Goal: Information Seeking & Learning: Learn about a topic

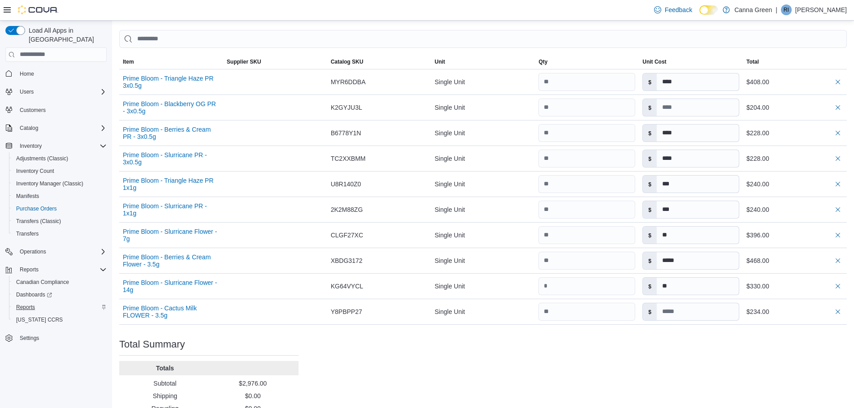
scroll to position [321, 0]
drag, startPoint x: 28, startPoint y: 298, endPoint x: 298, endPoint y: 221, distance: 280.5
click at [28, 304] on span "Reports" at bounding box center [25, 307] width 19 height 7
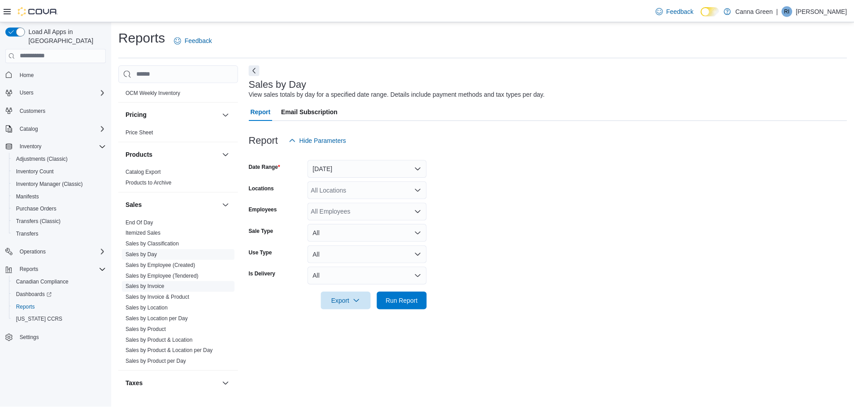
scroll to position [663, 0]
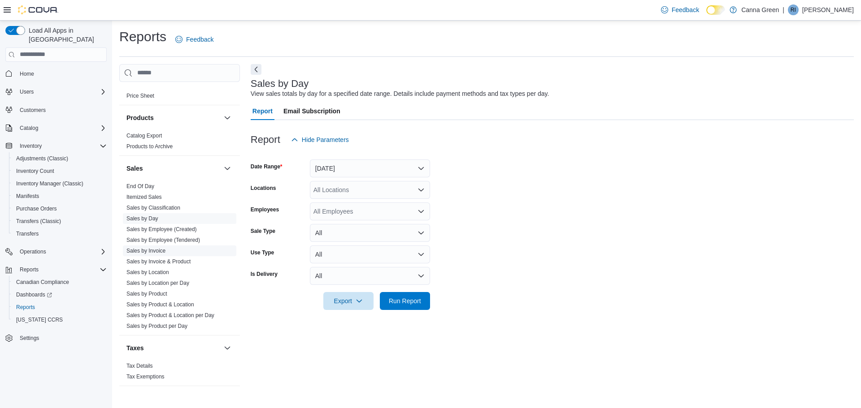
click at [156, 248] on link "Sales by Invoice" at bounding box center [145, 251] width 39 height 6
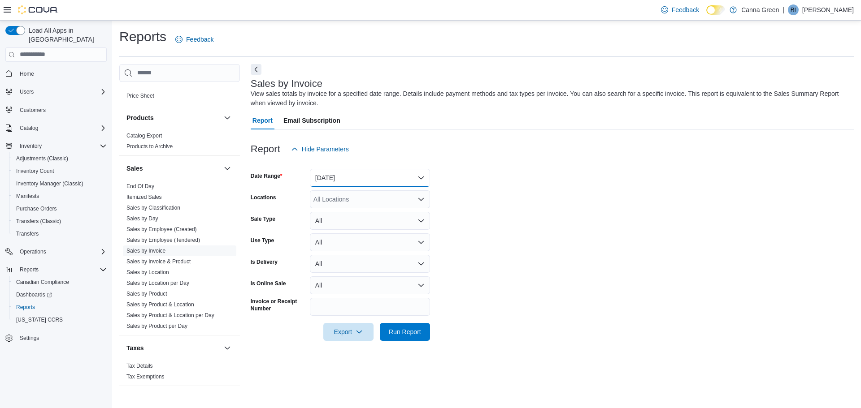
click at [379, 173] on button "Yesterday" at bounding box center [370, 178] width 120 height 18
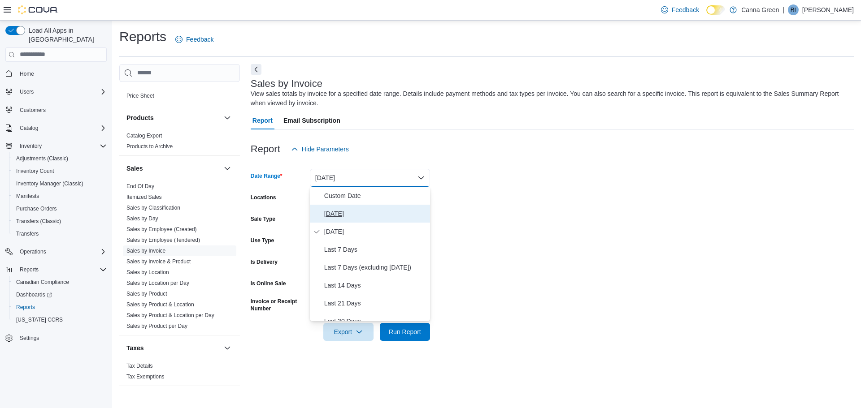
click at [335, 215] on span "Today" at bounding box center [375, 213] width 102 height 11
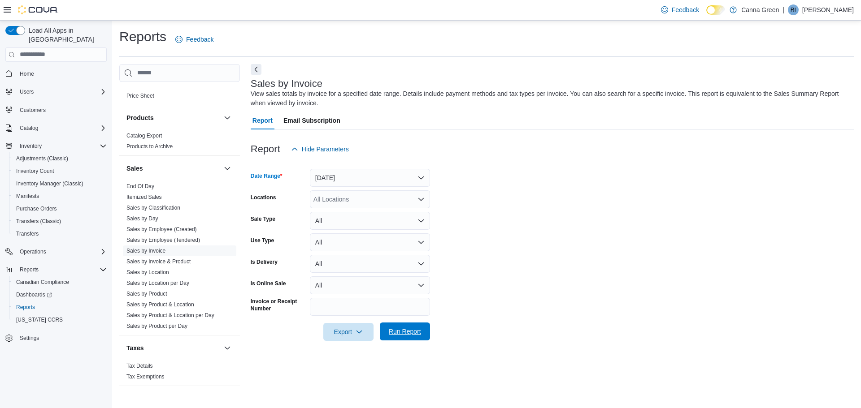
click at [405, 330] on span "Run Report" at bounding box center [405, 331] width 32 height 9
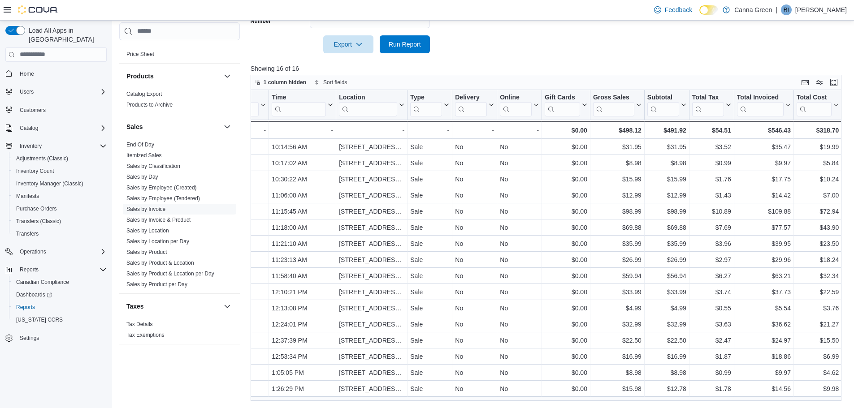
scroll to position [0, 43]
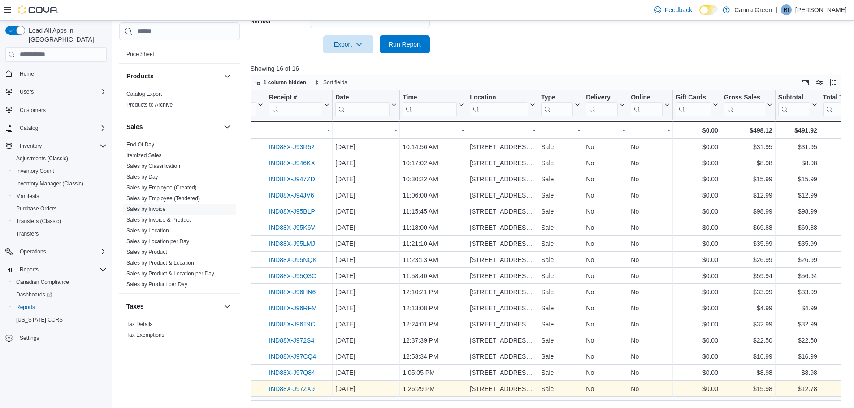
click at [289, 386] on link "IND88X-J97ZX9" at bounding box center [292, 389] width 46 height 7
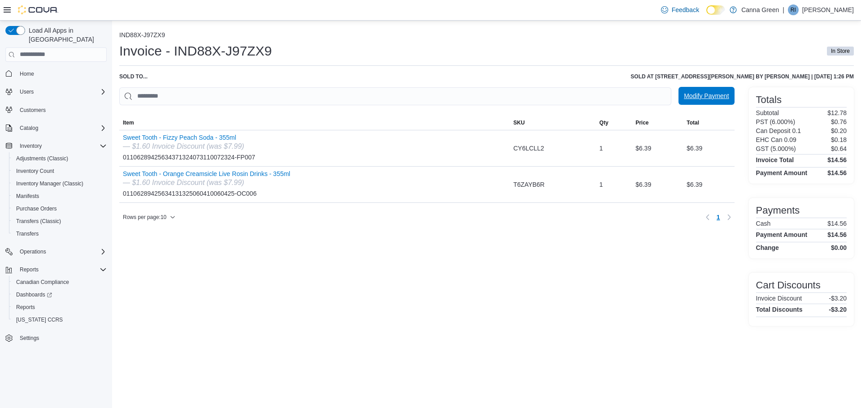
click at [709, 97] on span "Modify Payment" at bounding box center [706, 95] width 45 height 9
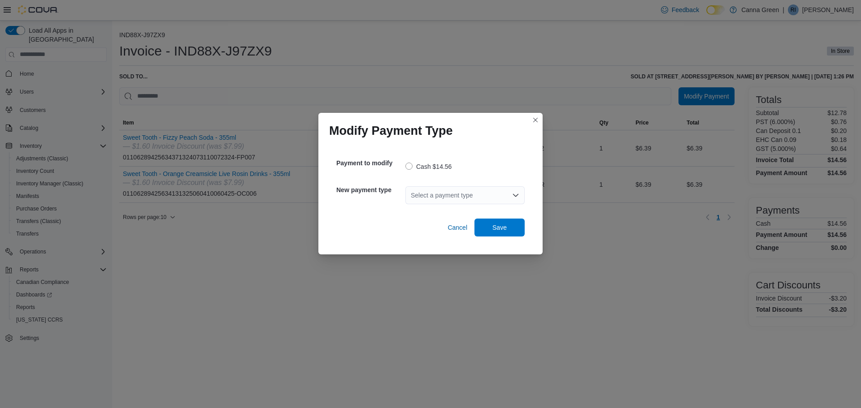
click at [438, 202] on div "Select a payment type" at bounding box center [464, 195] width 119 height 18
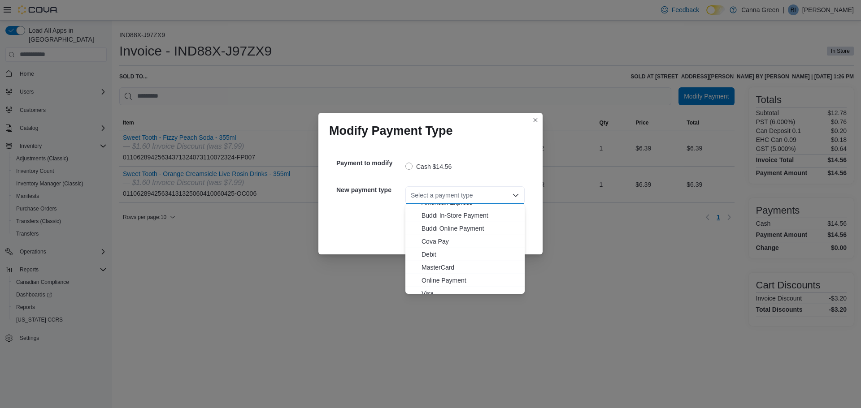
scroll to position [14, 0]
click at [430, 248] on span "Debit" at bounding box center [470, 248] width 98 height 9
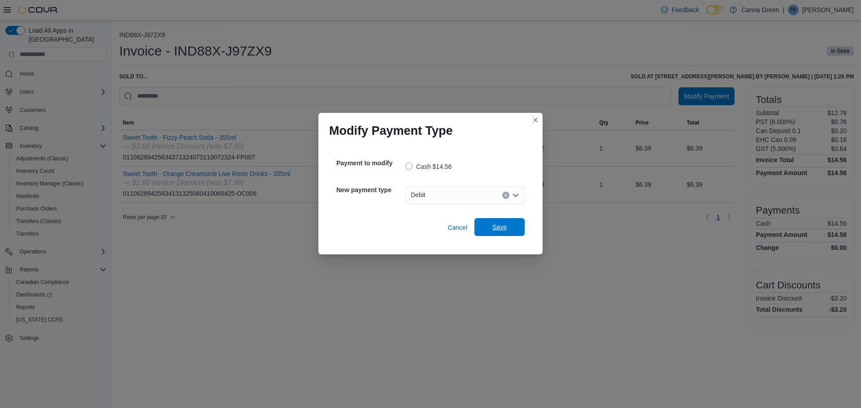
click at [496, 227] on span "Save" at bounding box center [499, 227] width 14 height 9
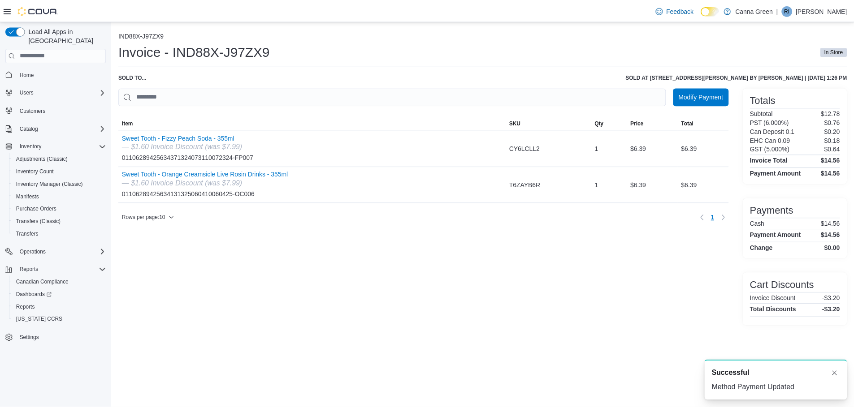
scroll to position [0, 0]
click at [654, 285] on div "Modify Payment Sorting MemoryTable from EuiInMemoryTable; Page 1 of 1. Item SKU…" at bounding box center [426, 206] width 615 height 239
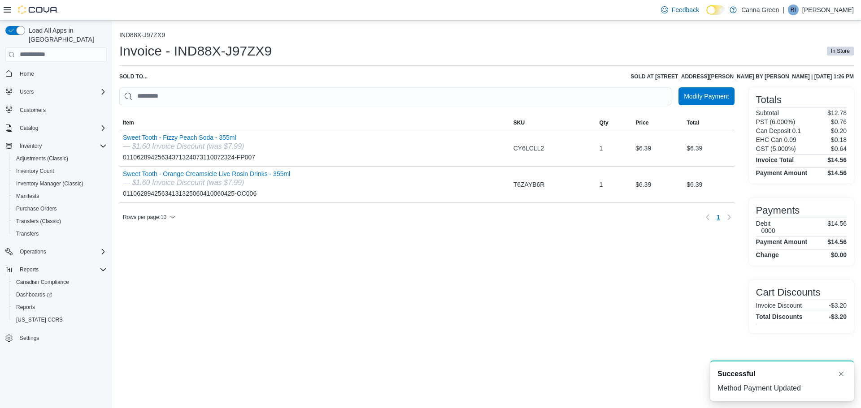
click at [569, 282] on div "Modify Payment Sorting MemoryTable from EuiInMemoryTable; Page 1 of 1. Item SKU…" at bounding box center [426, 210] width 615 height 246
click at [28, 69] on span "Home" at bounding box center [27, 74] width 14 height 11
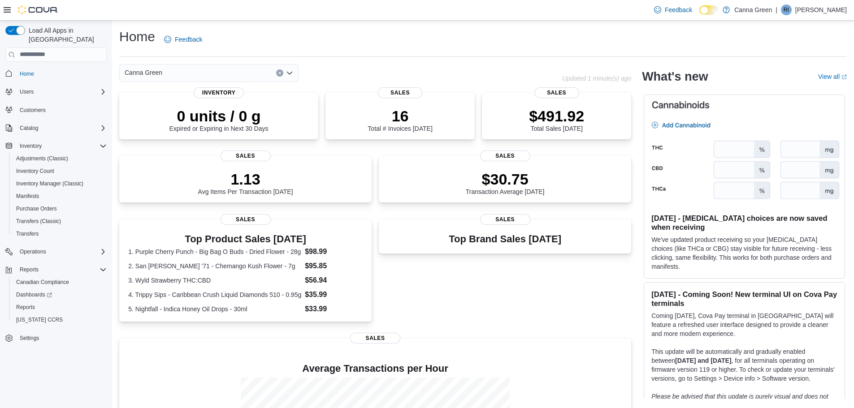
click at [386, 54] on div "Home Feedback" at bounding box center [483, 42] width 728 height 29
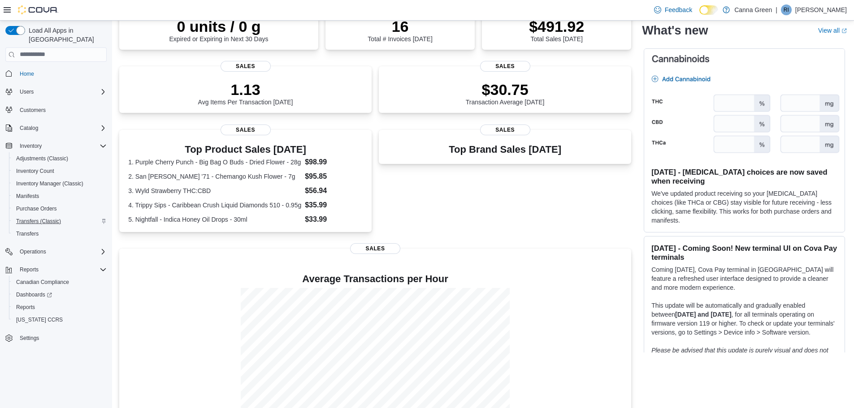
scroll to position [80, 0]
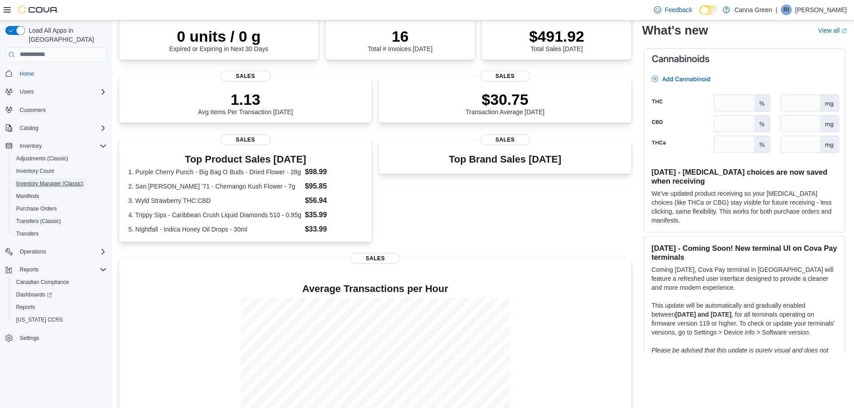
drag, startPoint x: 44, startPoint y: 173, endPoint x: 293, endPoint y: 0, distance: 302.4
click at [44, 180] on span "Inventory Manager (Classic)" at bounding box center [49, 183] width 67 height 7
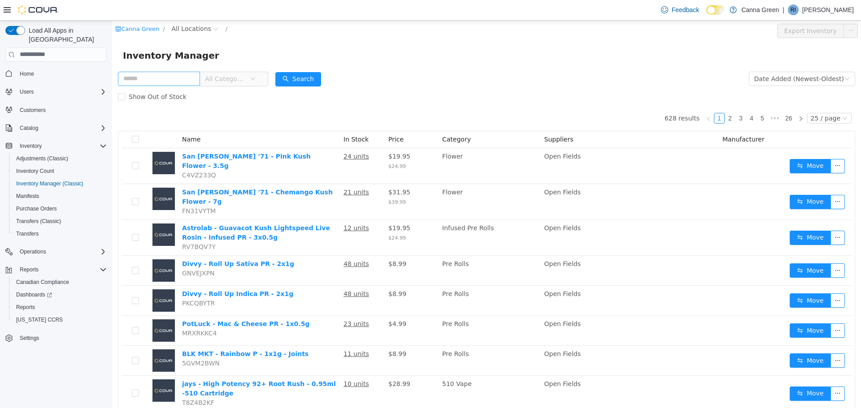
click at [142, 81] on input "text" at bounding box center [159, 78] width 82 height 14
type input "****"
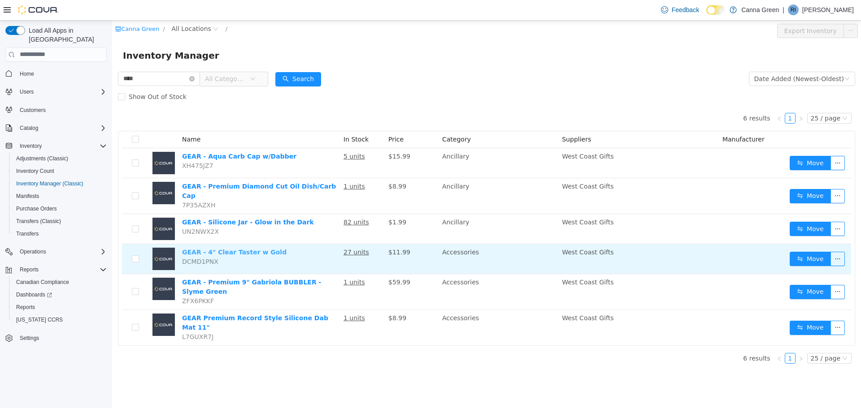
click at [239, 248] on link "GEAR - 4" Clear Taster w Gold" at bounding box center [234, 251] width 104 height 7
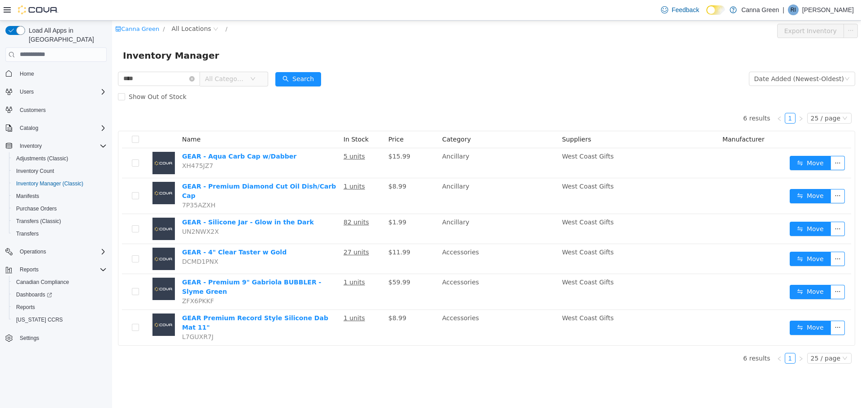
click at [454, 64] on div "Inventory Manager" at bounding box center [486, 55] width 749 height 29
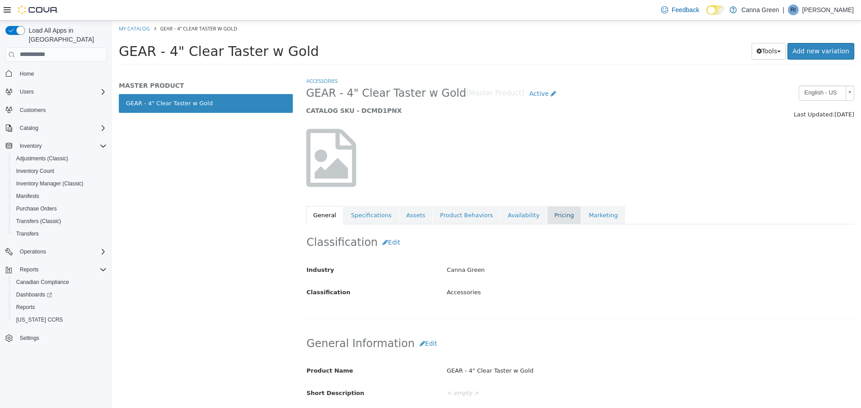
click at [547, 215] on link "Pricing" at bounding box center [564, 215] width 34 height 19
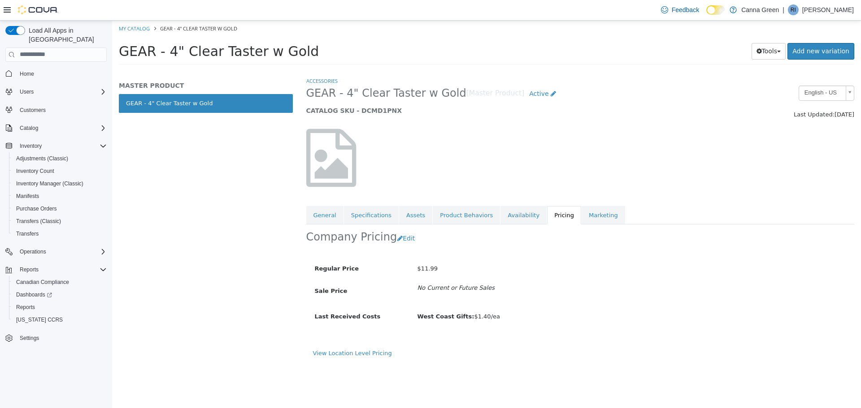
click at [620, 121] on div at bounding box center [580, 157] width 562 height 77
click at [629, 135] on div at bounding box center [580, 157] width 562 height 77
click at [500, 215] on link "Availability" at bounding box center [523, 215] width 46 height 19
